Goal: Find specific page/section

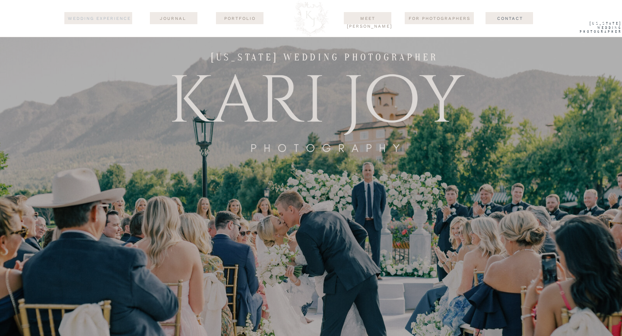
click at [96, 19] on nav "wedding experience" at bounding box center [99, 19] width 65 height 8
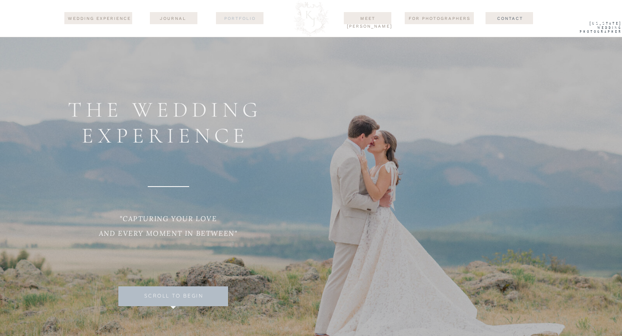
click at [246, 19] on nav "Portfolio" at bounding box center [240, 18] width 42 height 7
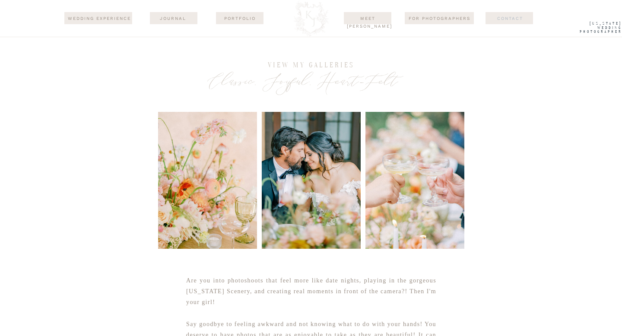
click at [505, 20] on nav "Contact" at bounding box center [510, 18] width 60 height 7
